Goal: Transaction & Acquisition: Purchase product/service

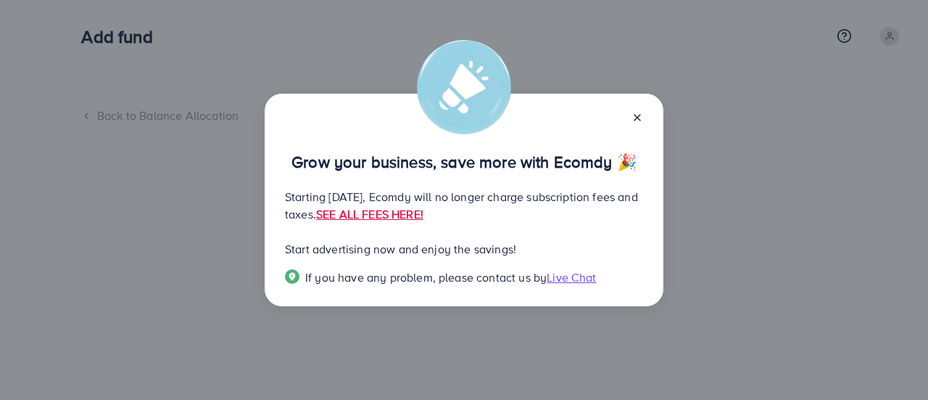
click at [636, 115] on icon at bounding box center [638, 118] width 12 height 12
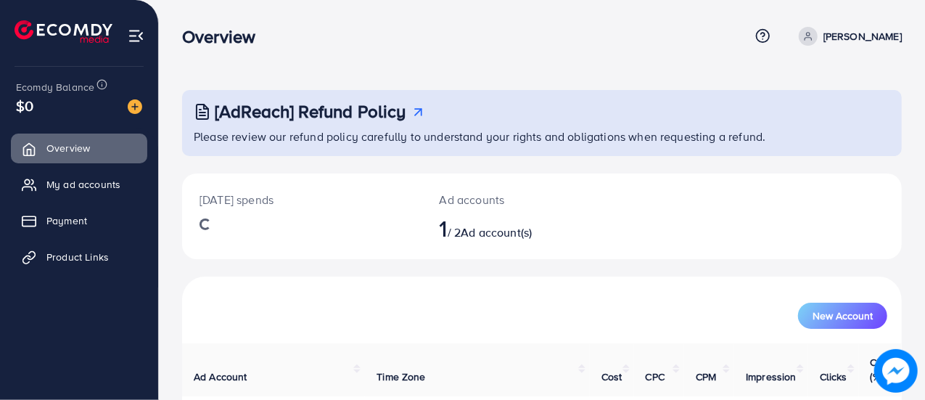
scroll to position [99, 0]
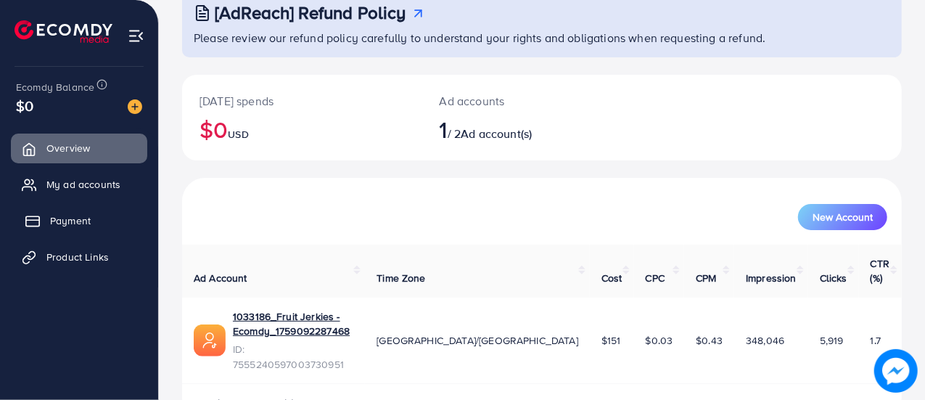
click at [63, 214] on span "Payment" at bounding box center [70, 220] width 41 height 15
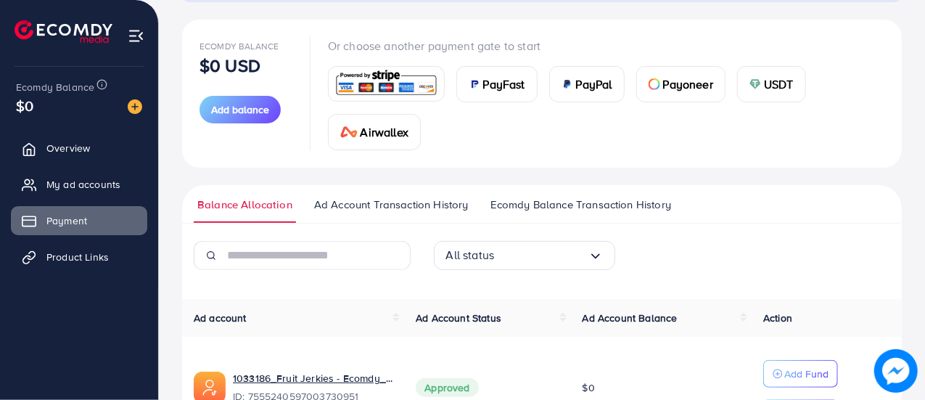
scroll to position [161, 0]
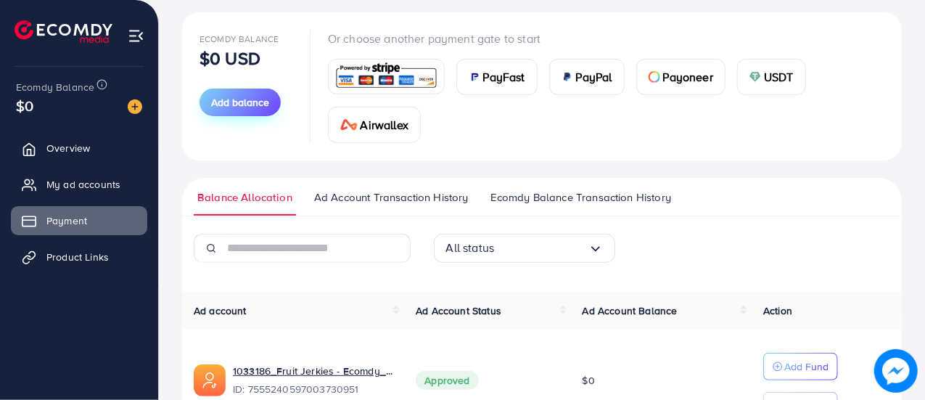
click at [261, 110] on button "Add balance" at bounding box center [239, 102] width 81 height 28
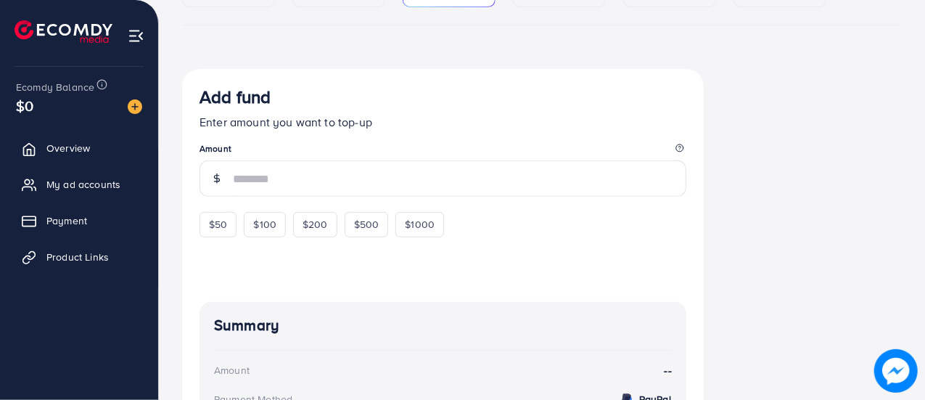
scroll to position [207, 0]
click at [321, 215] on div "$200" at bounding box center [315, 223] width 44 height 25
type input "***"
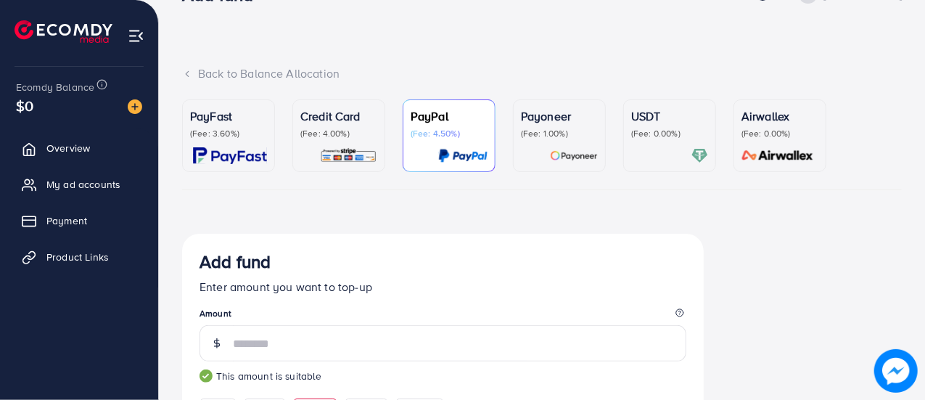
scroll to position [41, 0]
click at [355, 134] on p "(Fee: 4.00%)" at bounding box center [338, 134] width 77 height 12
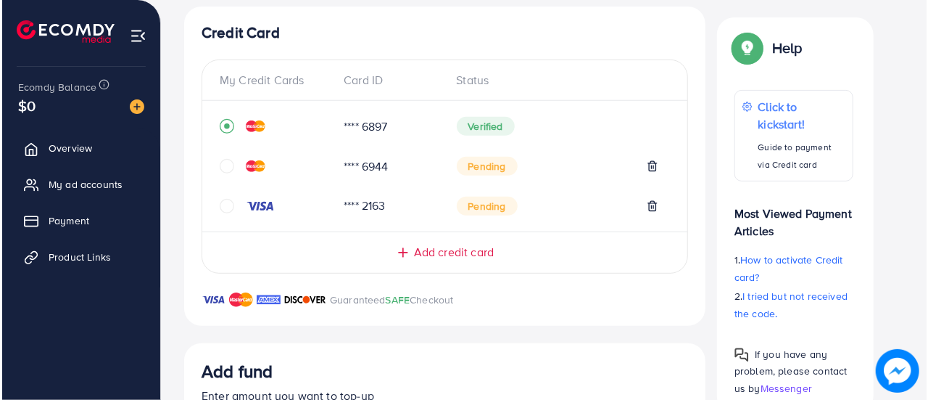
scroll to position [288, 0]
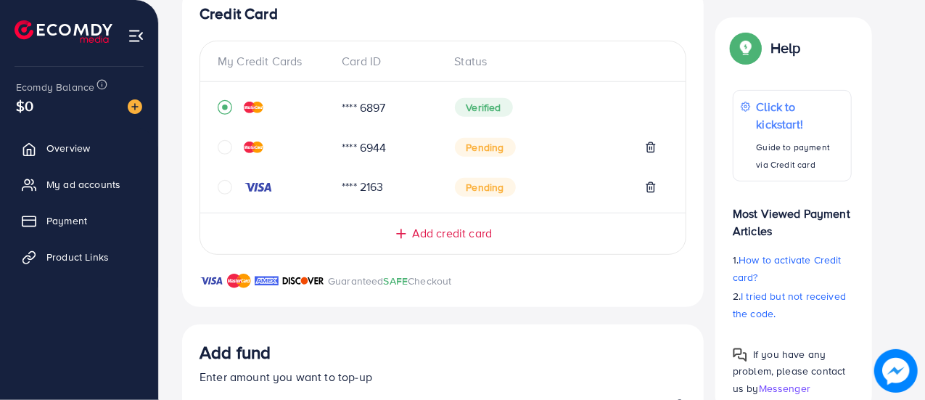
click at [226, 191] on icon "circle" at bounding box center [225, 187] width 15 height 15
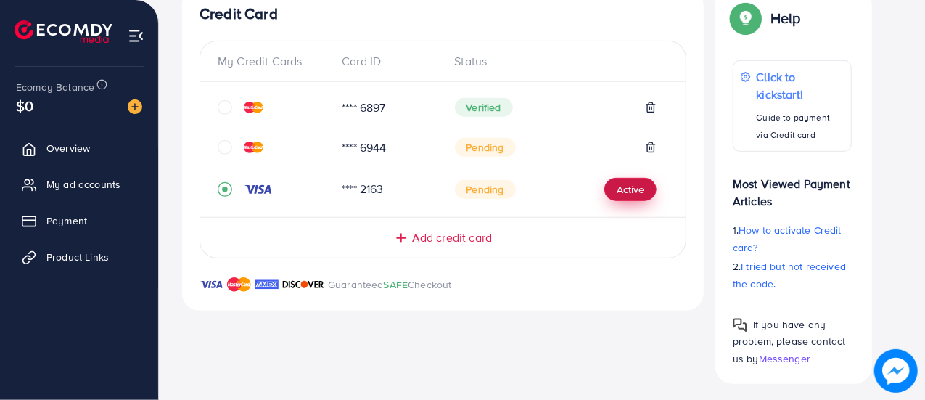
click at [623, 186] on button "Active" at bounding box center [630, 189] width 52 height 23
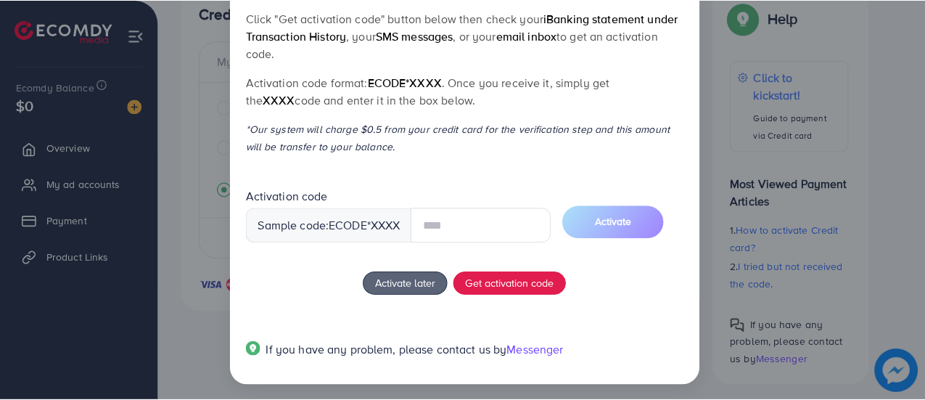
scroll to position [0, 0]
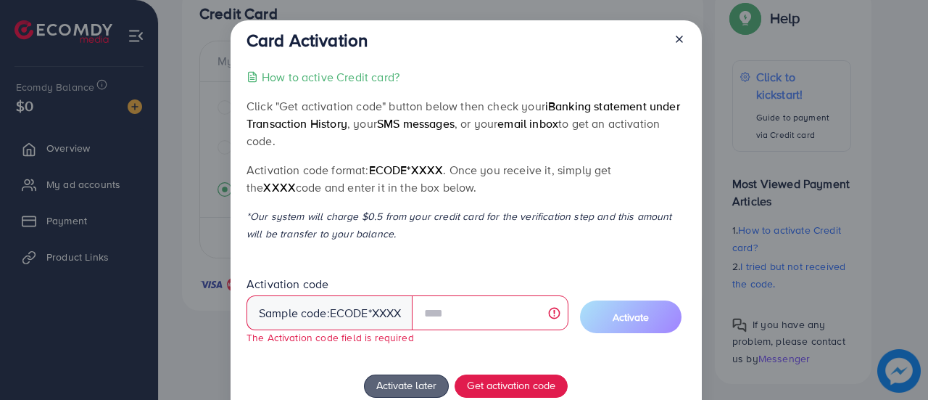
click at [672, 40] on div at bounding box center [673, 43] width 23 height 27
drag, startPoint x: 685, startPoint y: 40, endPoint x: 673, endPoint y: 40, distance: 11.6
click at [673, 40] on div "Card Activation How to active Credit card? Click "Get activation code" button b…" at bounding box center [466, 253] width 471 height 467
click at [674, 40] on icon at bounding box center [680, 39] width 12 height 12
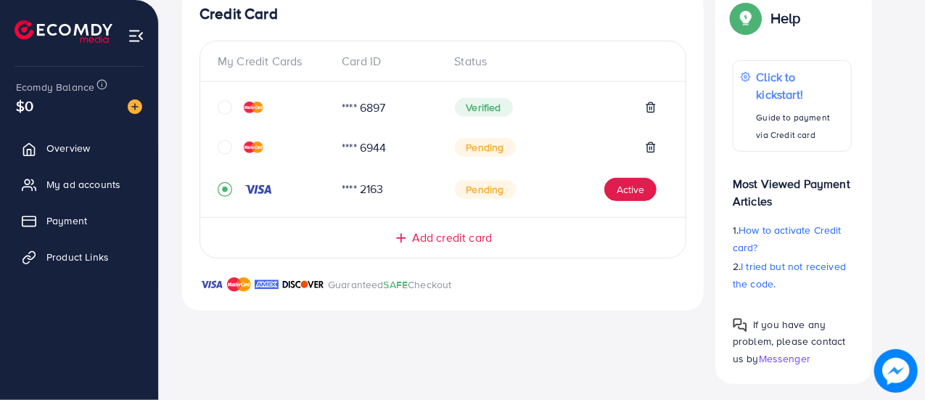
click at [456, 231] on span "Add credit card" at bounding box center [452, 237] width 80 height 17
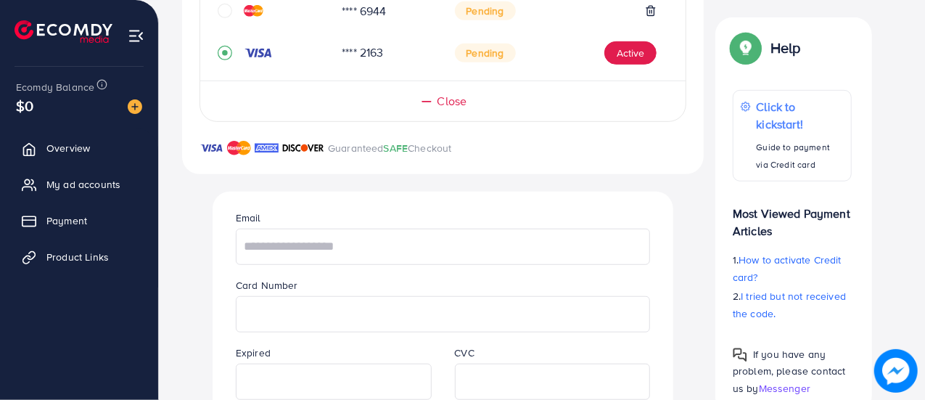
scroll to position [427, 0]
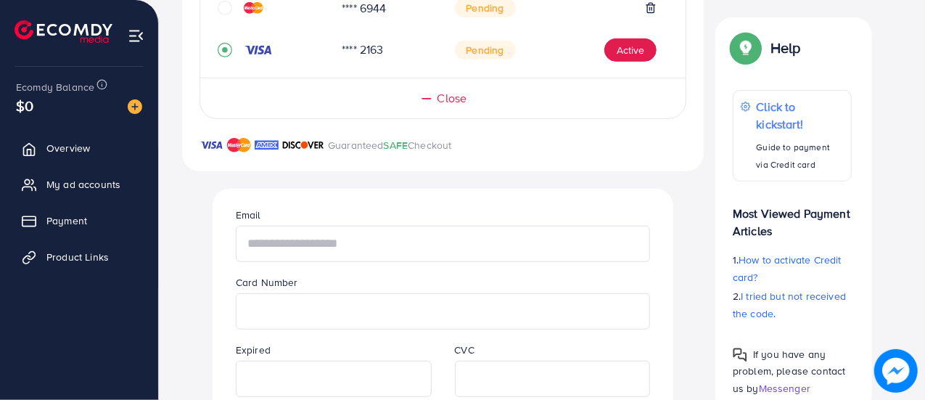
click at [425, 236] on input "text" at bounding box center [443, 244] width 414 height 36
type input "**********"
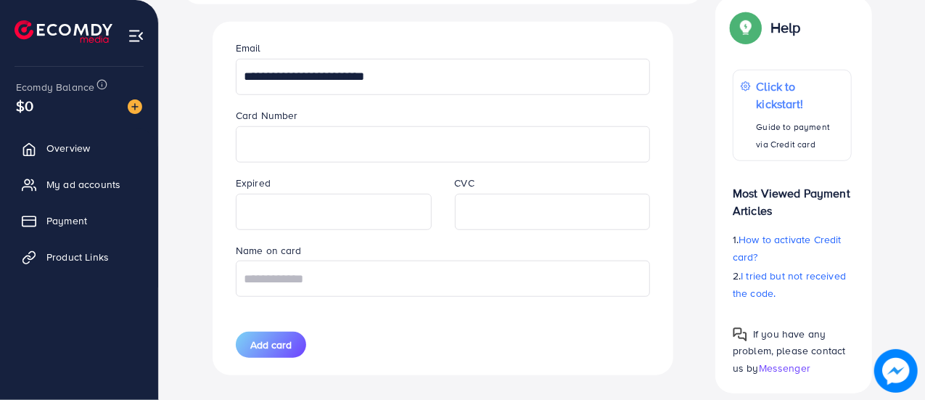
scroll to position [604, 0]
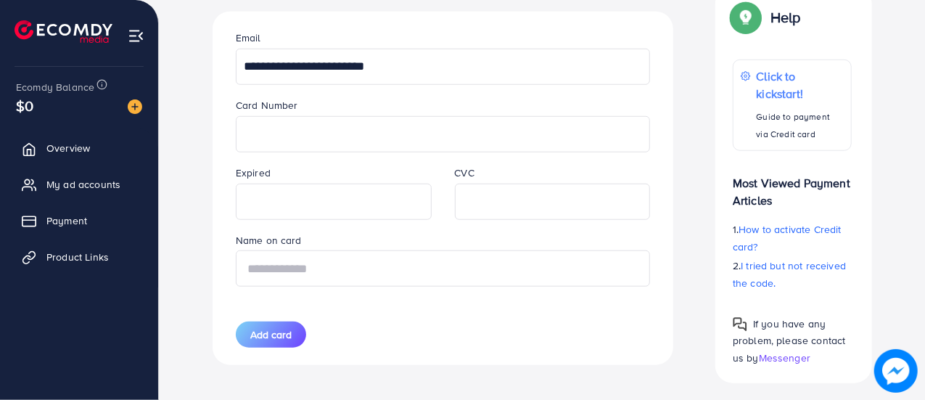
click at [291, 278] on input "text" at bounding box center [443, 268] width 414 height 36
type input "**********"
click at [274, 329] on span "Add card" at bounding box center [270, 334] width 41 height 15
